Goal: Transaction & Acquisition: Purchase product/service

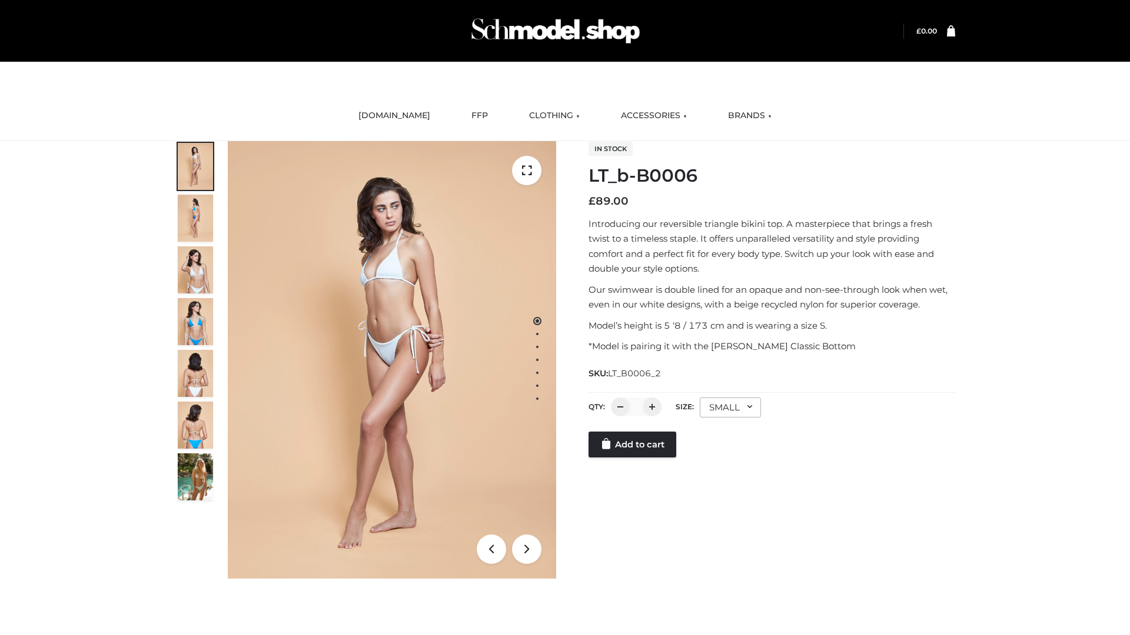
click at [633, 445] on link "Add to cart" at bounding box center [632, 445] width 88 height 26
